Goal: Book appointment/travel/reservation

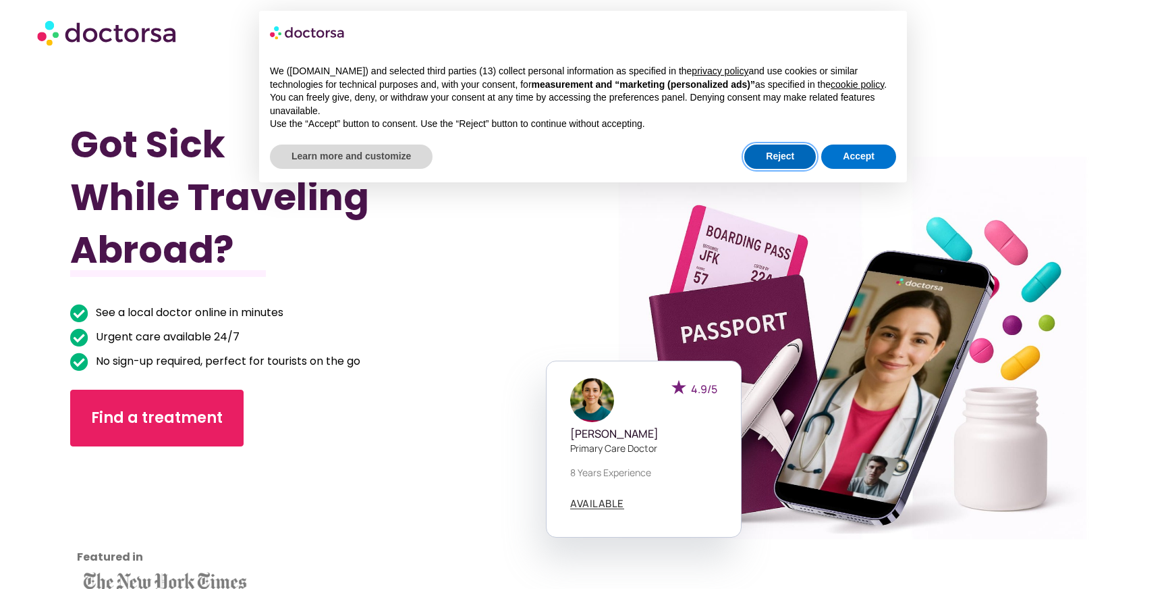
click at [777, 165] on button "Reject" at bounding box center [780, 156] width 72 height 24
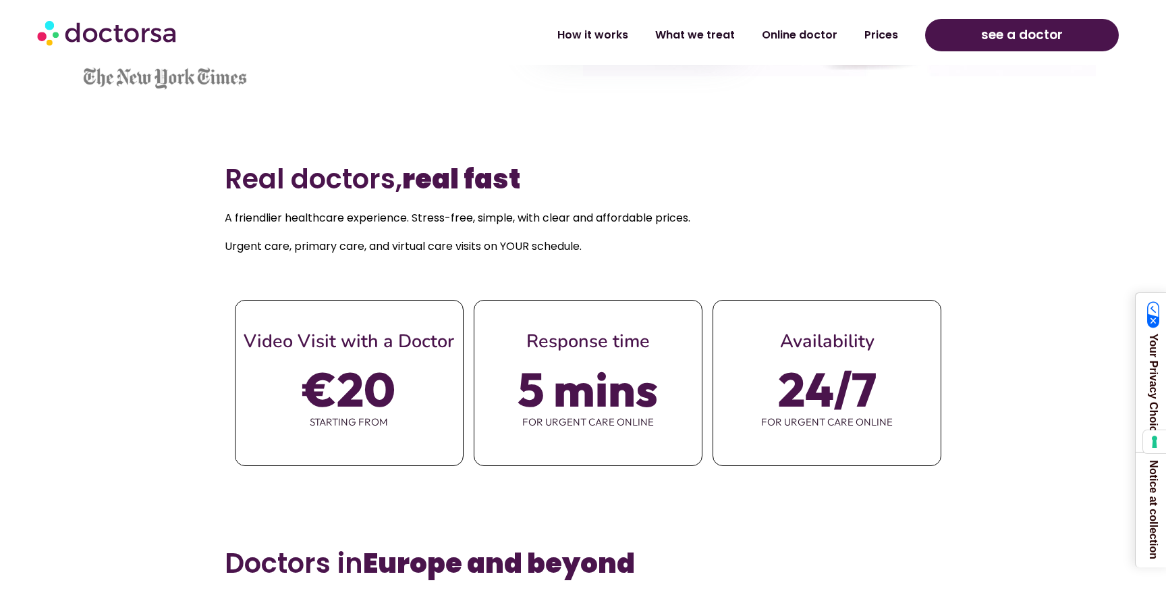
scroll to position [506, 0]
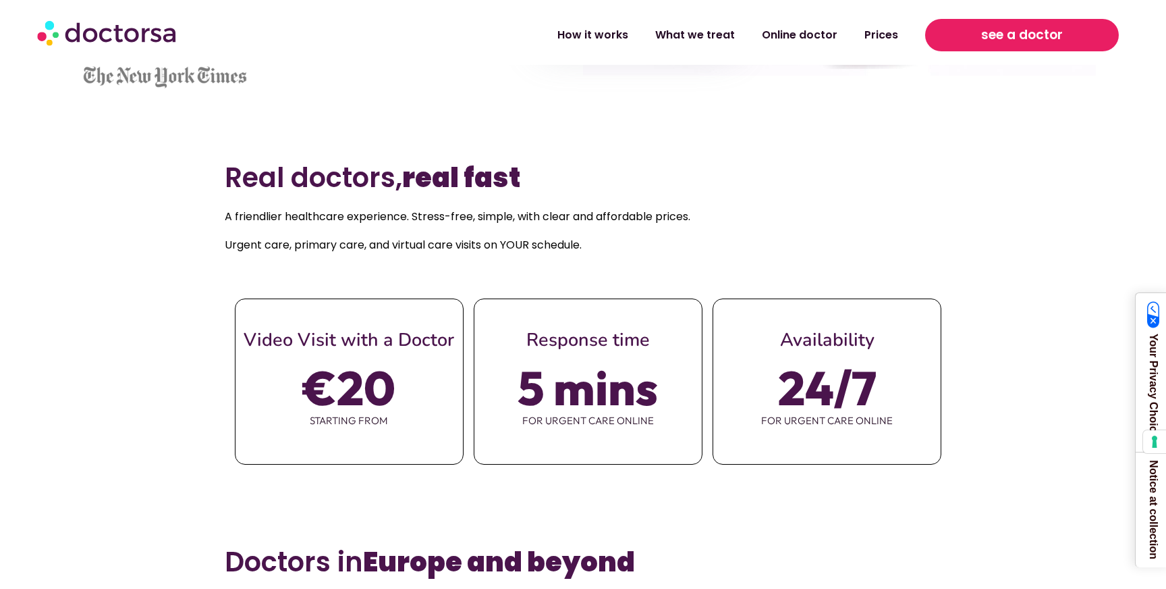
click at [1015, 38] on span "see a doctor" at bounding box center [1022, 35] width 82 height 22
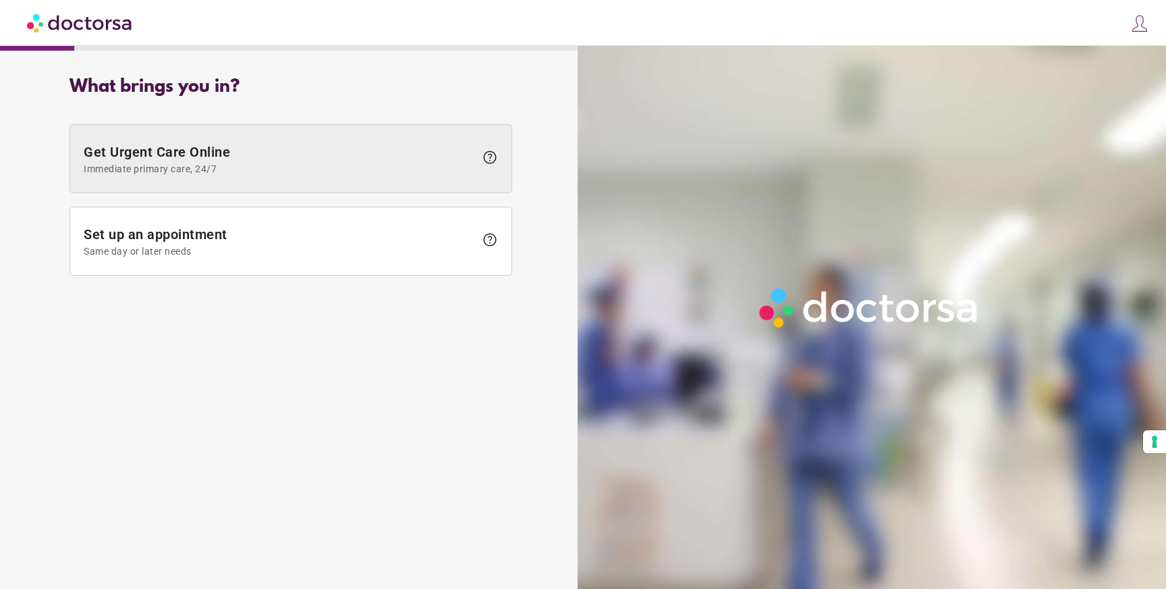
click at [221, 161] on span "Get Urgent Care Online Immediate primary care, 24/7" at bounding box center [279, 159] width 391 height 30
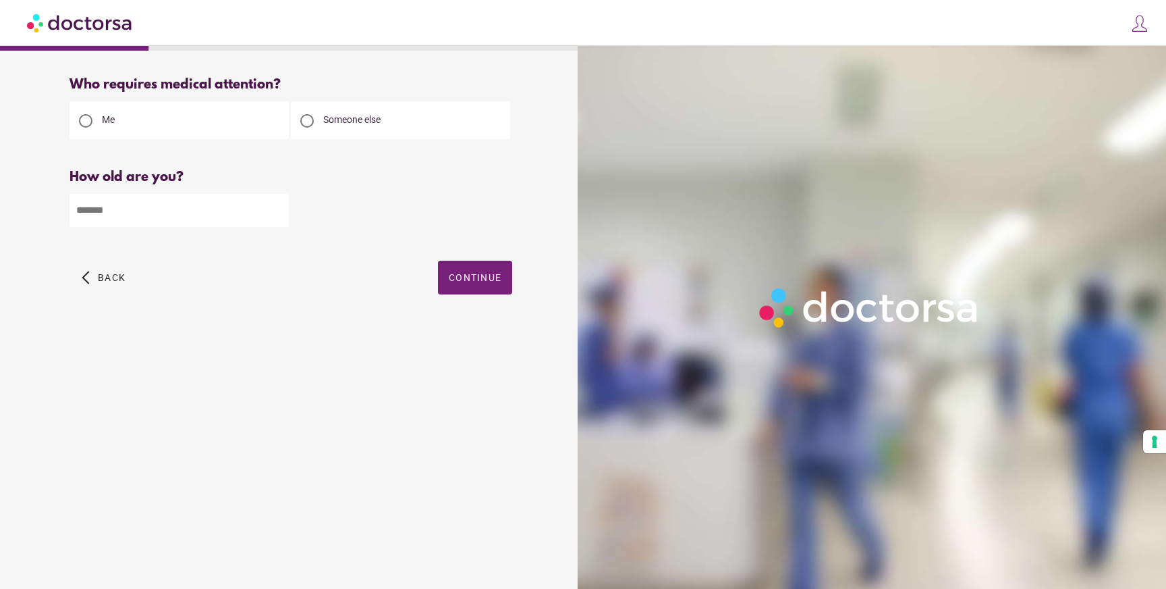
click at [55, 25] on img at bounding box center [80, 22] width 107 height 30
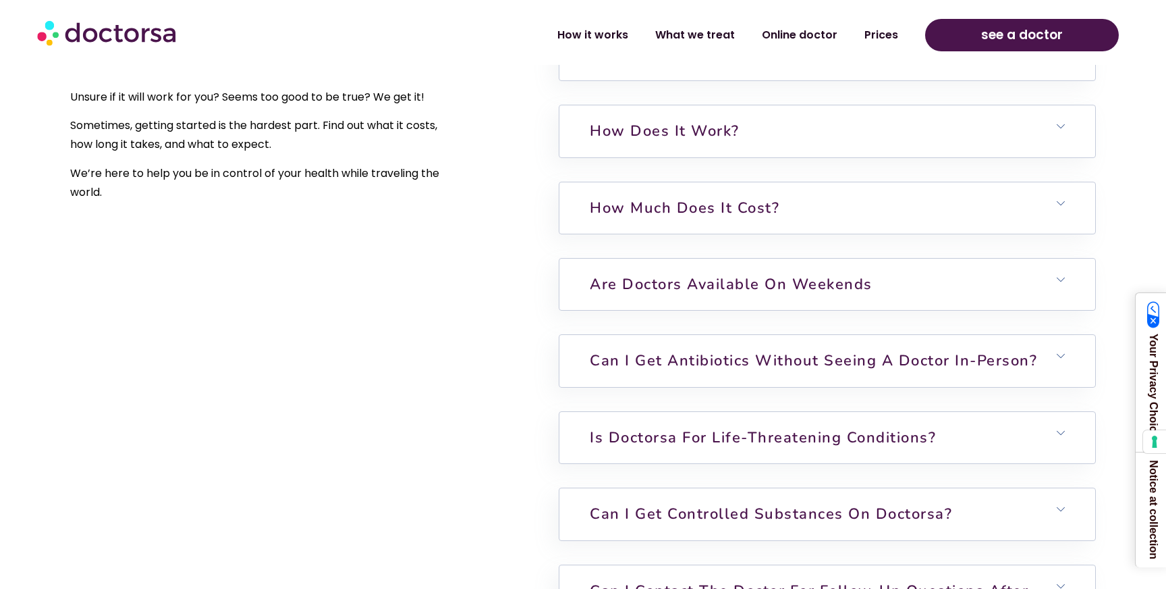
scroll to position [3407, 0]
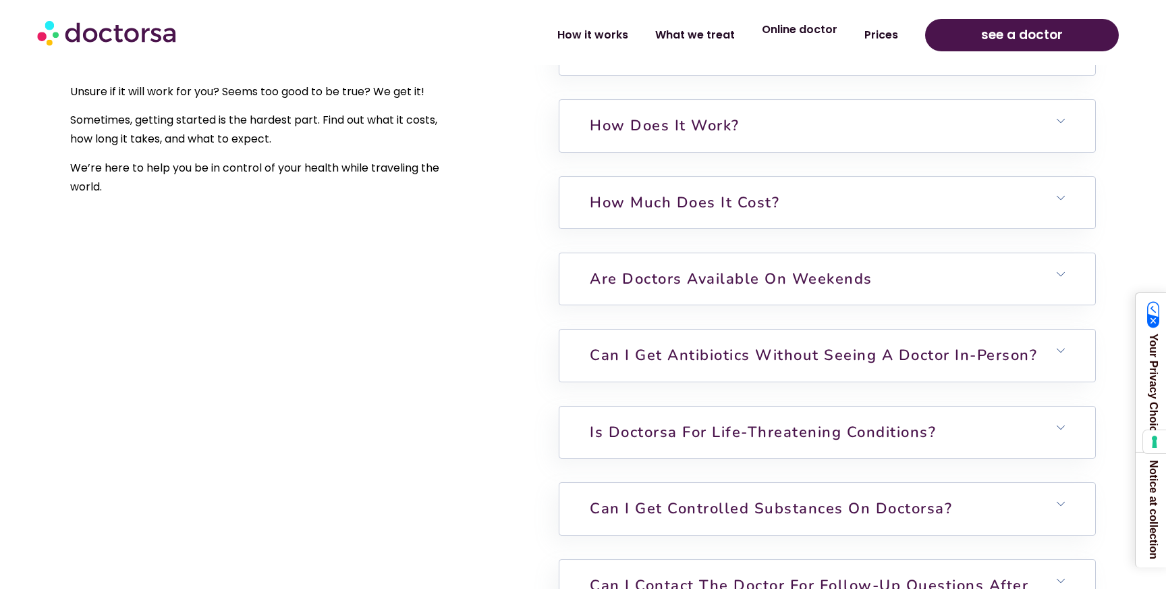
click at [796, 37] on link "Online doctor" at bounding box center [799, 29] width 103 height 31
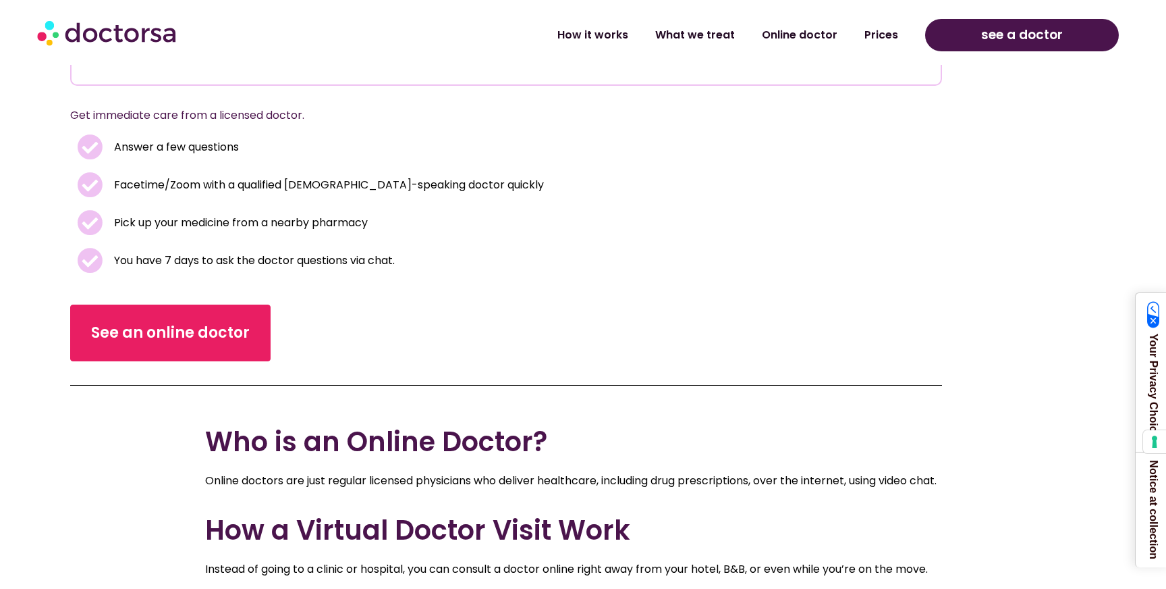
scroll to position [308, 0]
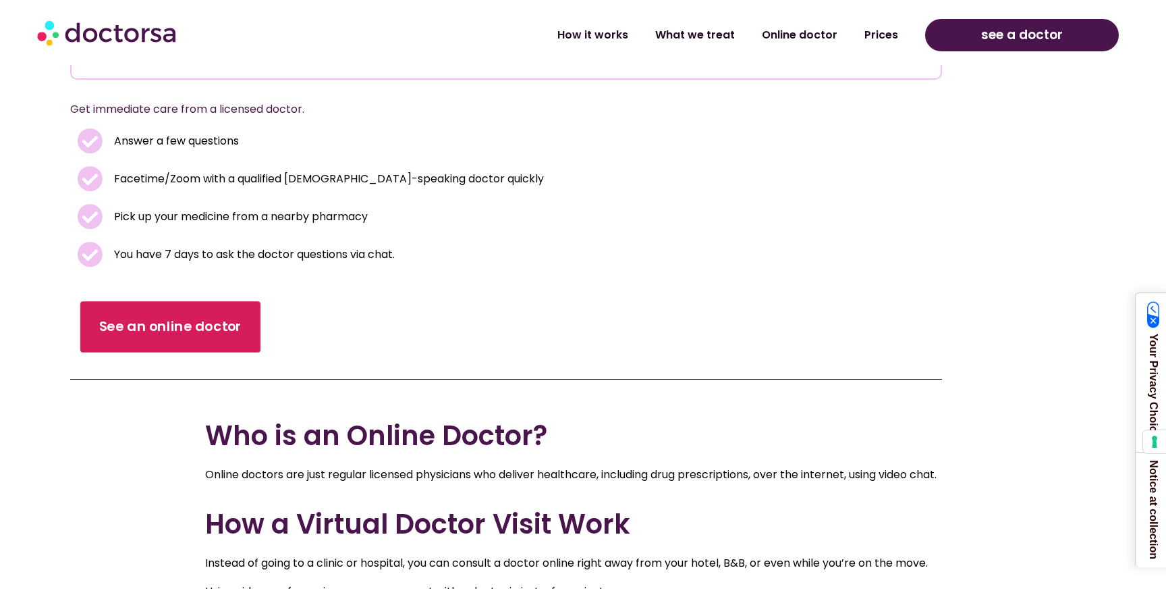
click at [190, 330] on span "See an online doctor" at bounding box center [170, 327] width 143 height 20
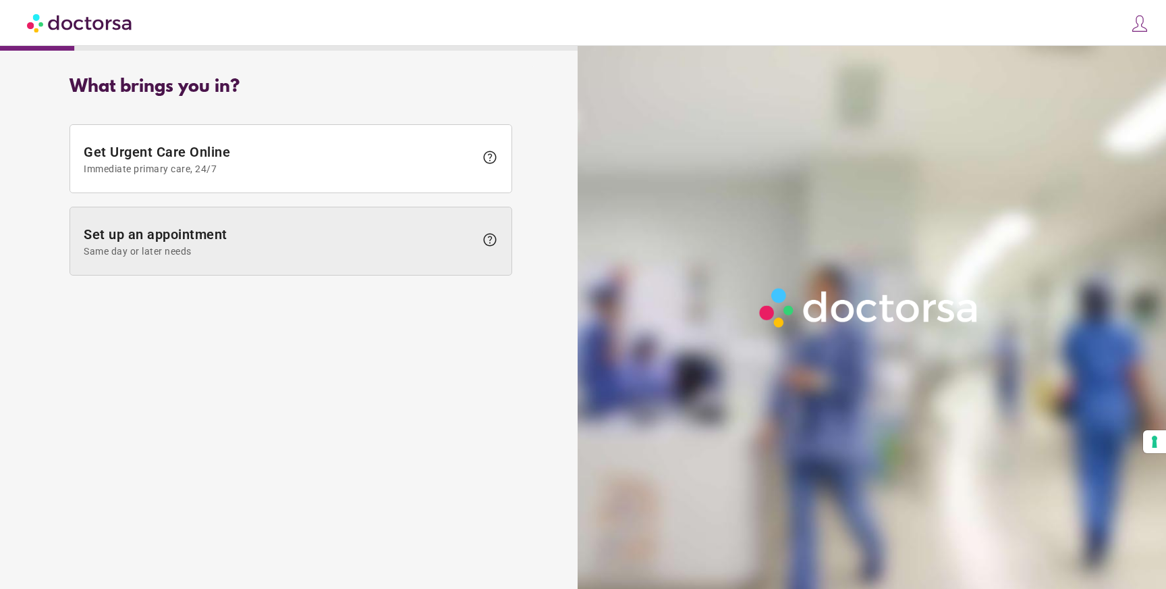
click at [294, 241] on span "Set up an appointment Same day or later needs" at bounding box center [279, 241] width 391 height 30
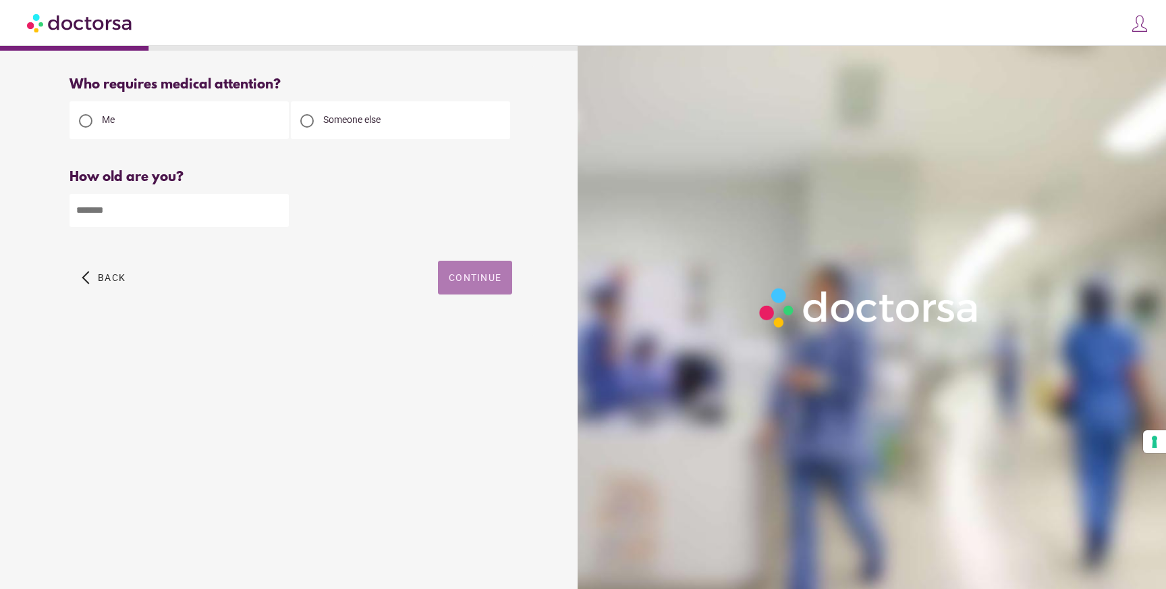
click at [483, 277] on span "Continue" at bounding box center [475, 277] width 53 height 11
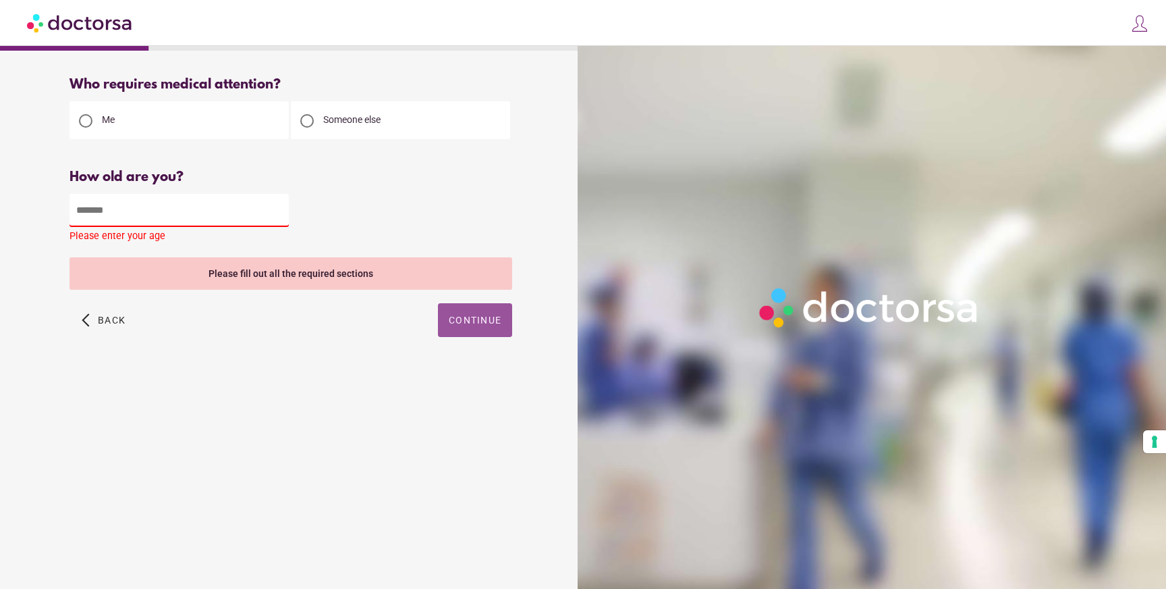
click at [198, 218] on input "number" at bounding box center [179, 210] width 219 height 33
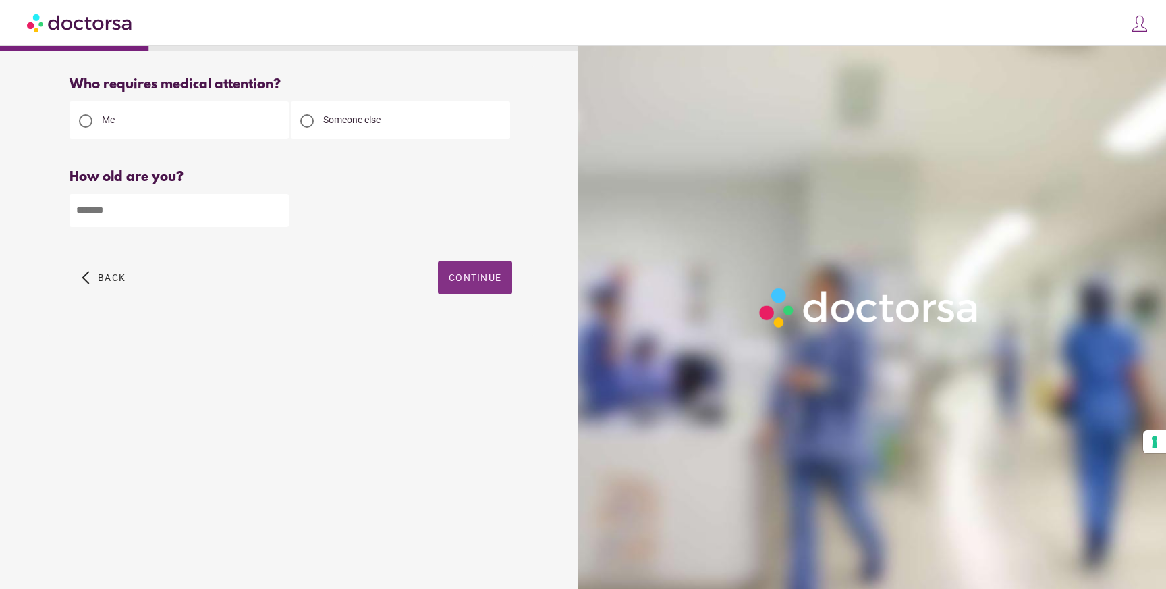
type input "**"
click at [466, 267] on span "button" at bounding box center [475, 278] width 74 height 34
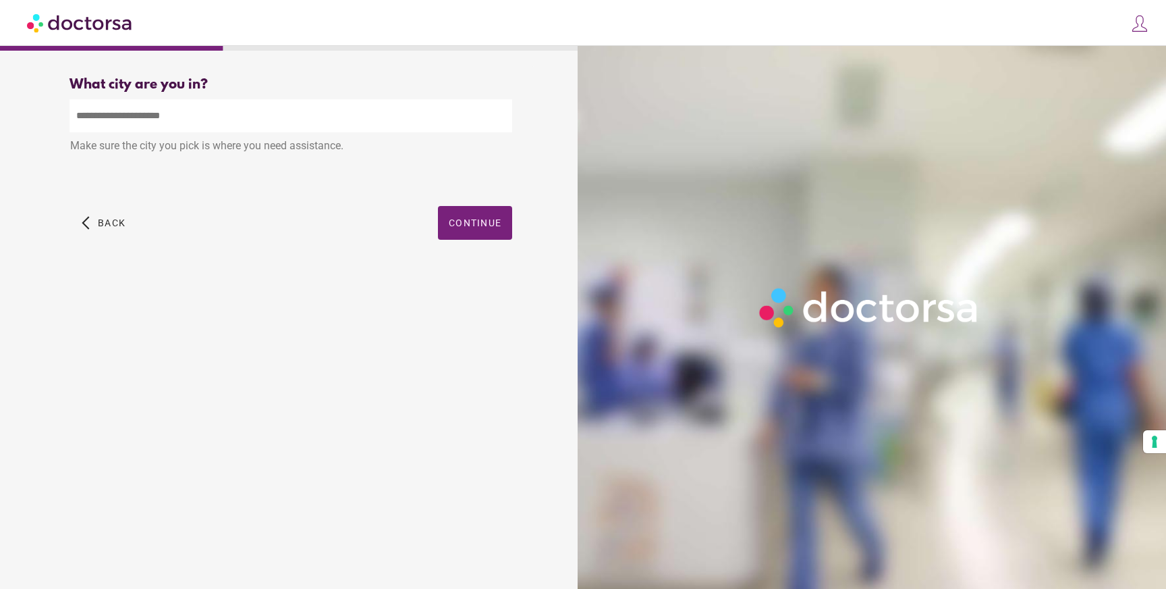
click at [198, 124] on input "text" at bounding box center [291, 115] width 443 height 33
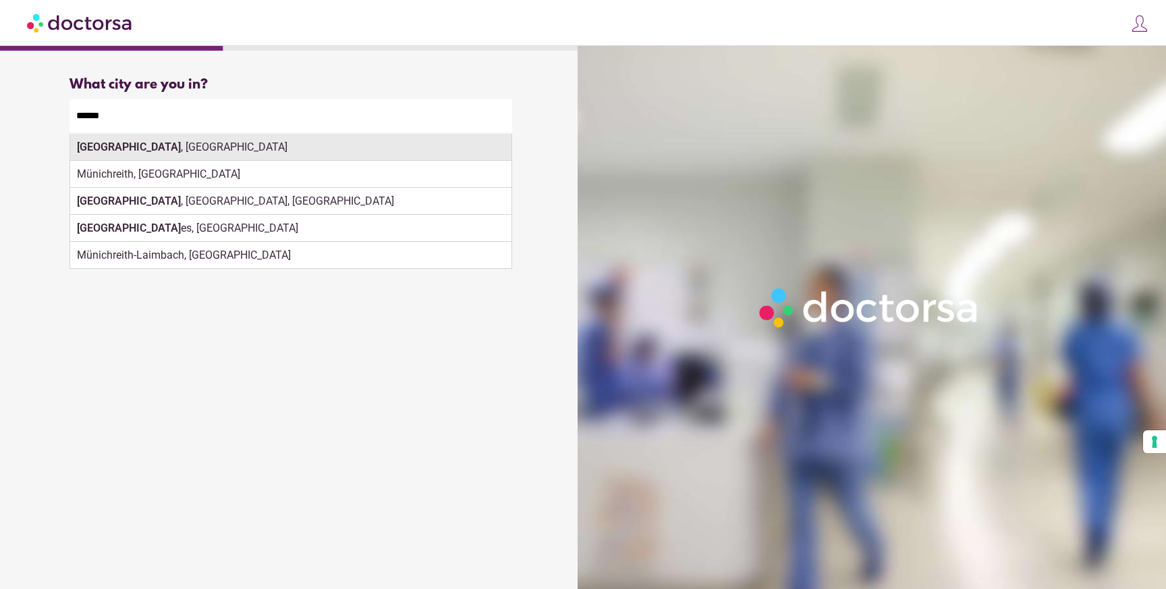
click at [221, 151] on div "Munich , Germany" at bounding box center [290, 147] width 441 height 27
type input "**********"
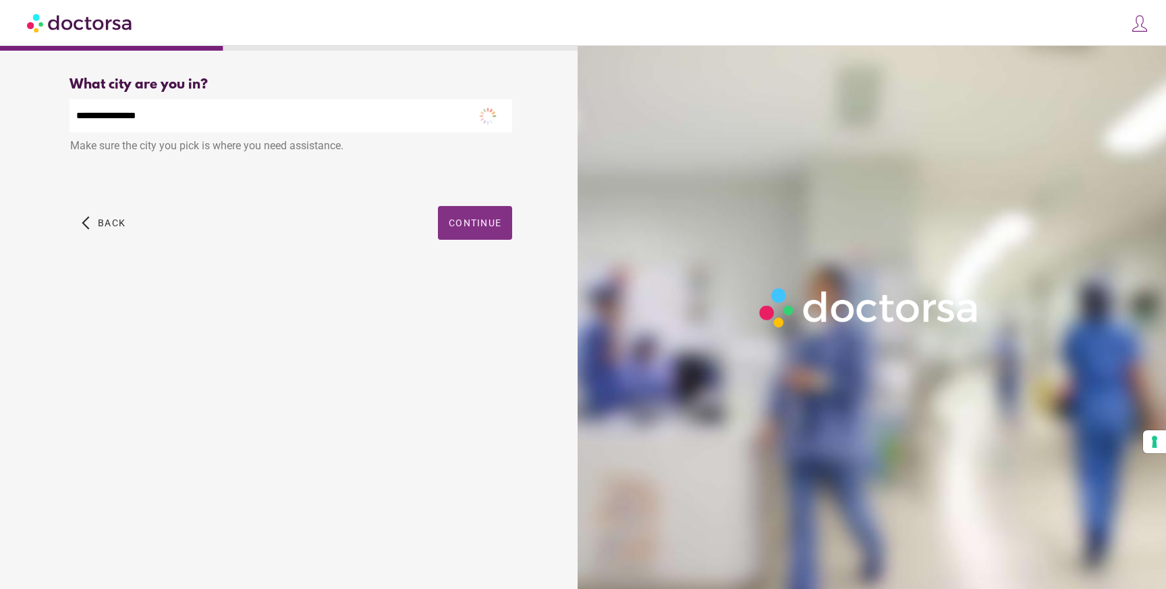
click at [471, 221] on span "Continue" at bounding box center [475, 222] width 53 height 11
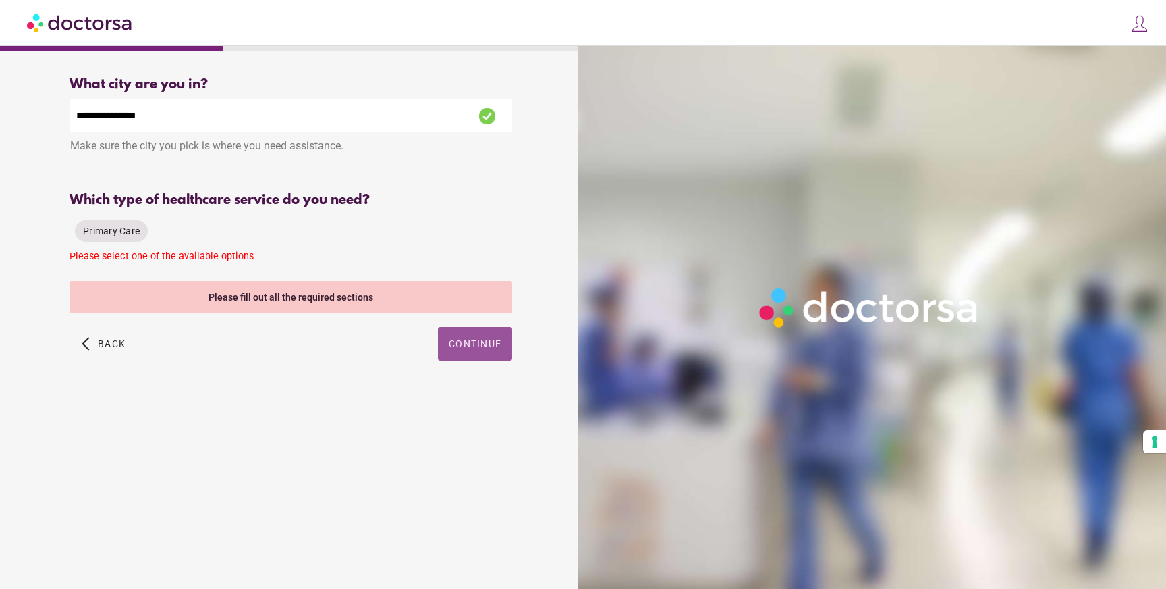
click at [328, 299] on div "Please fill out all the required sections" at bounding box center [291, 297] width 443 height 32
click at [476, 337] on span "button" at bounding box center [475, 344] width 74 height 34
click at [1143, 26] on img at bounding box center [1139, 23] width 19 height 19
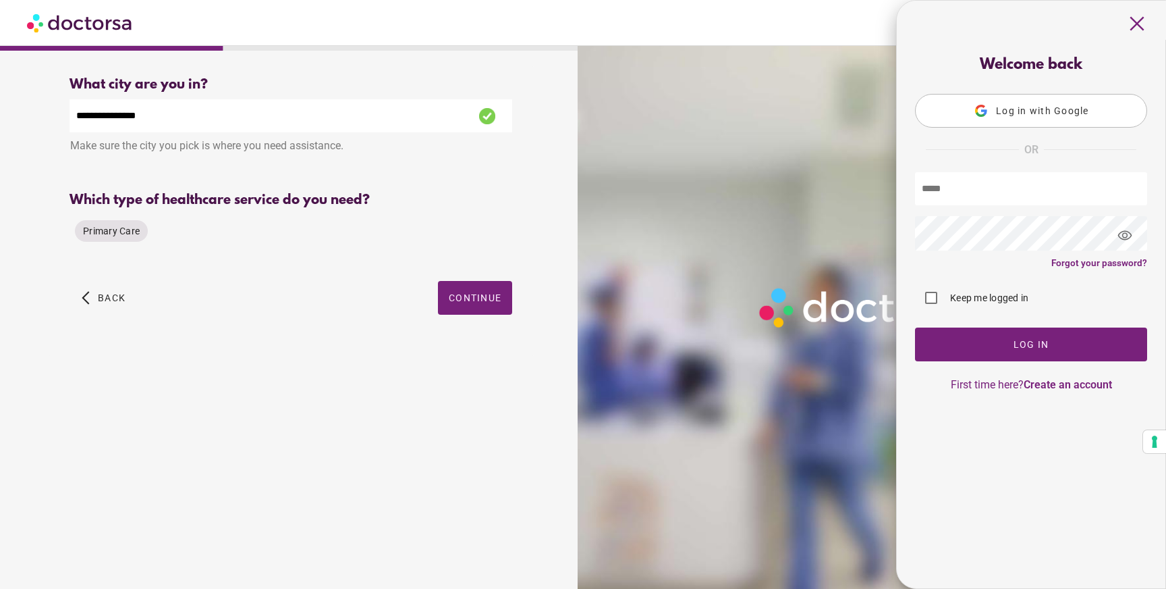
click at [964, 194] on input "text" at bounding box center [1031, 188] width 232 height 33
type input "**********"
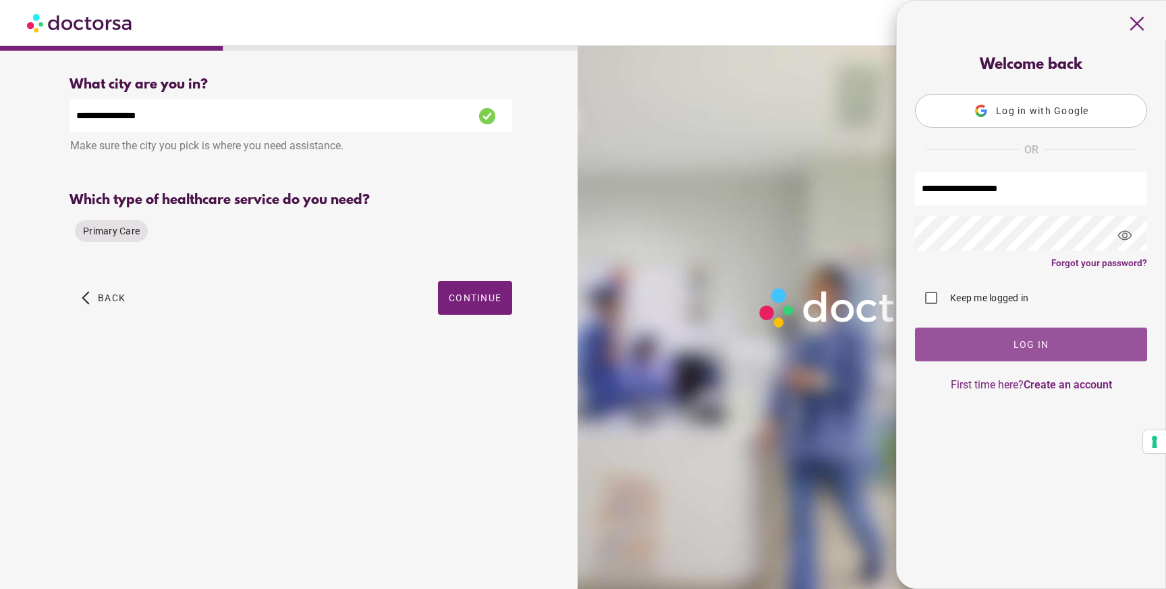
click at [1036, 341] on span "Log In" at bounding box center [1032, 344] width 36 height 11
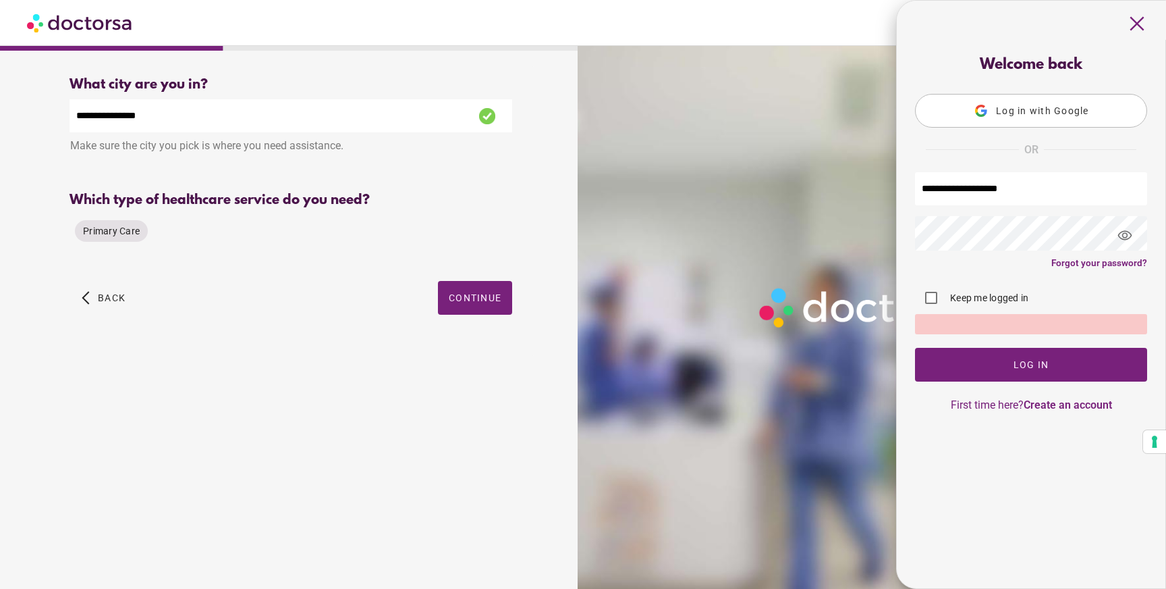
click at [1047, 191] on input "**********" at bounding box center [1031, 188] width 232 height 33
click at [1130, 238] on span "visibility" at bounding box center [1125, 235] width 36 height 36
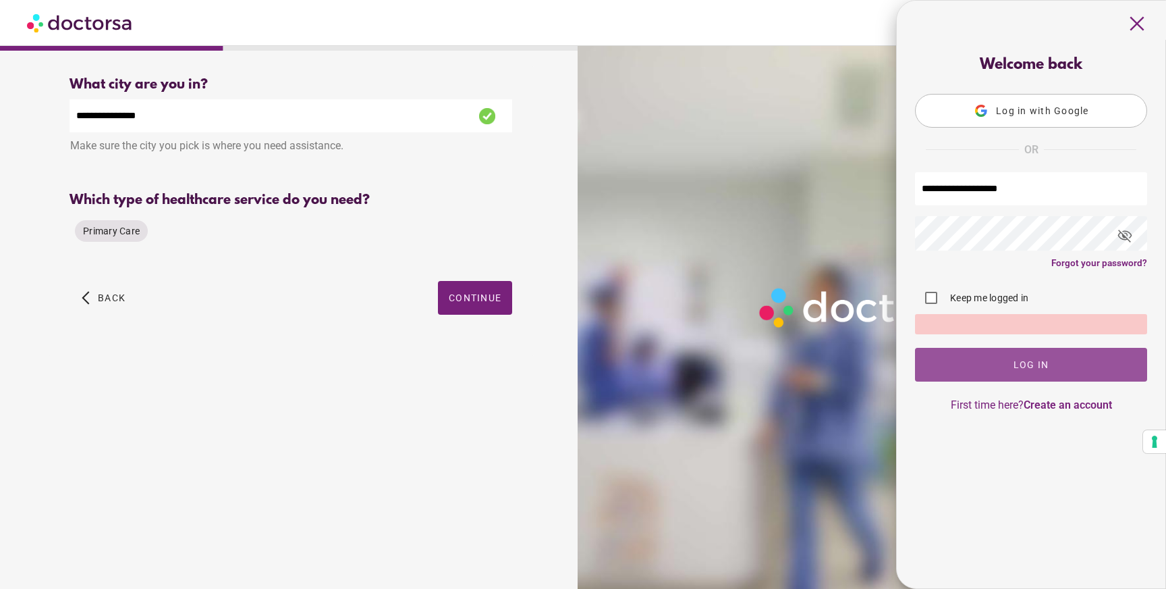
click at [1045, 360] on span "Log In" at bounding box center [1032, 364] width 36 height 11
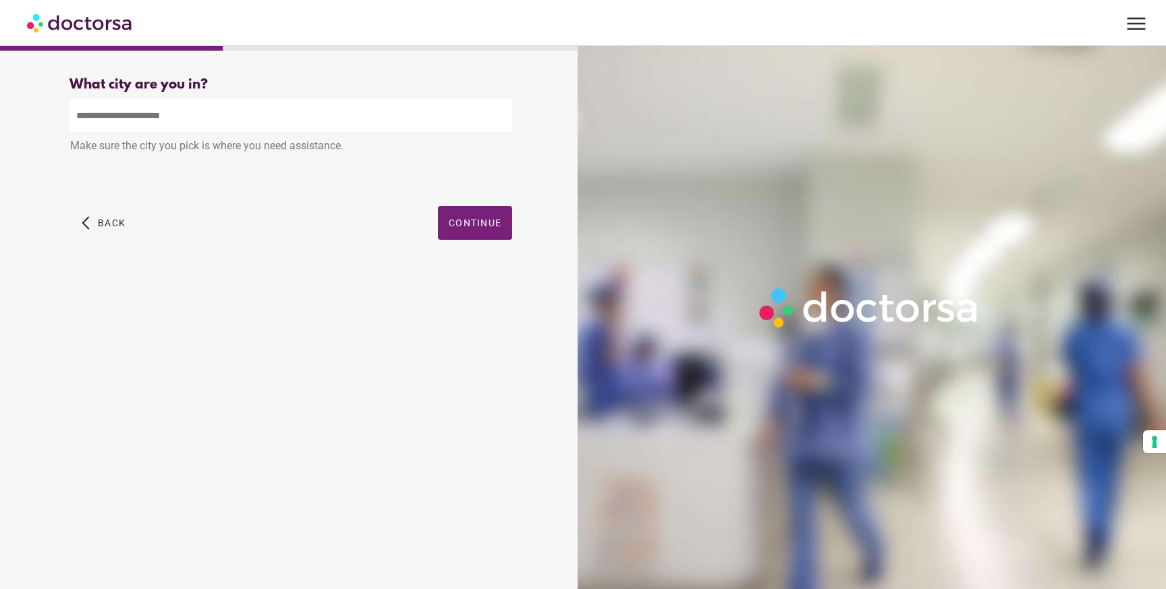
click at [1139, 26] on span "menu" at bounding box center [1137, 24] width 26 height 26
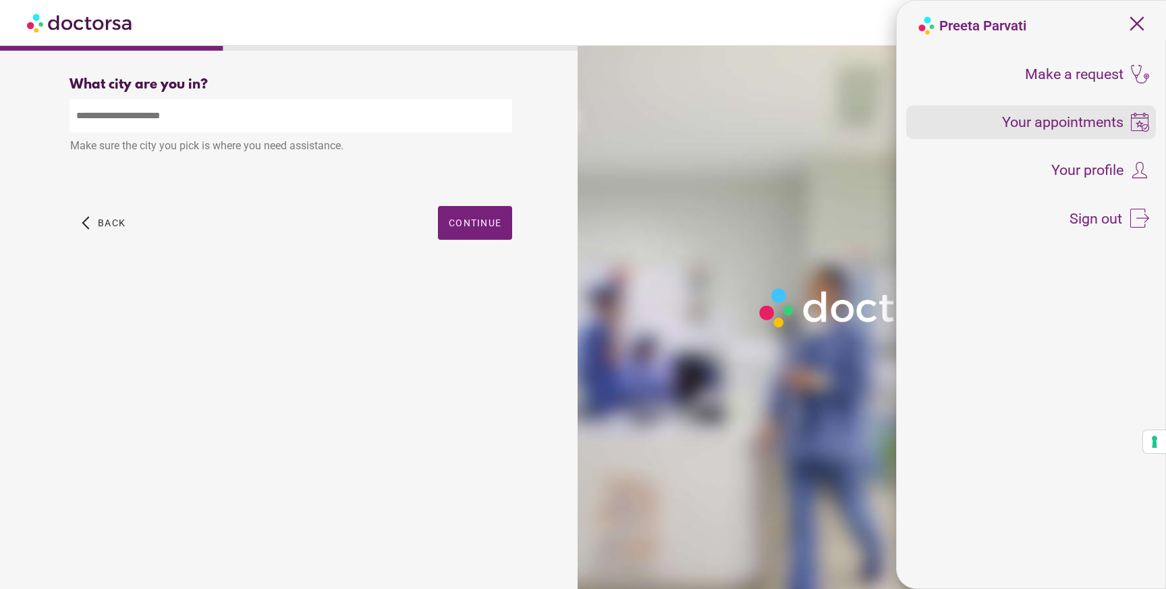
click at [1073, 124] on span "Your appointments" at bounding box center [1062, 122] width 121 height 15
